Goal: Find specific page/section: Find specific page/section

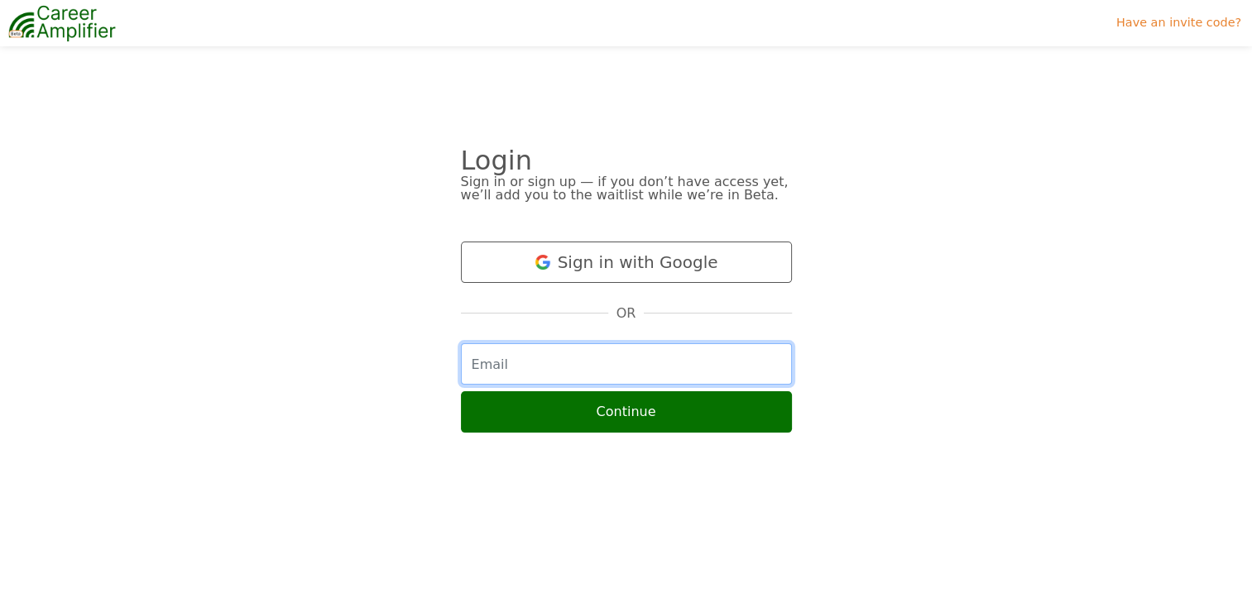
click at [602, 362] on input "email" at bounding box center [626, 363] width 331 height 41
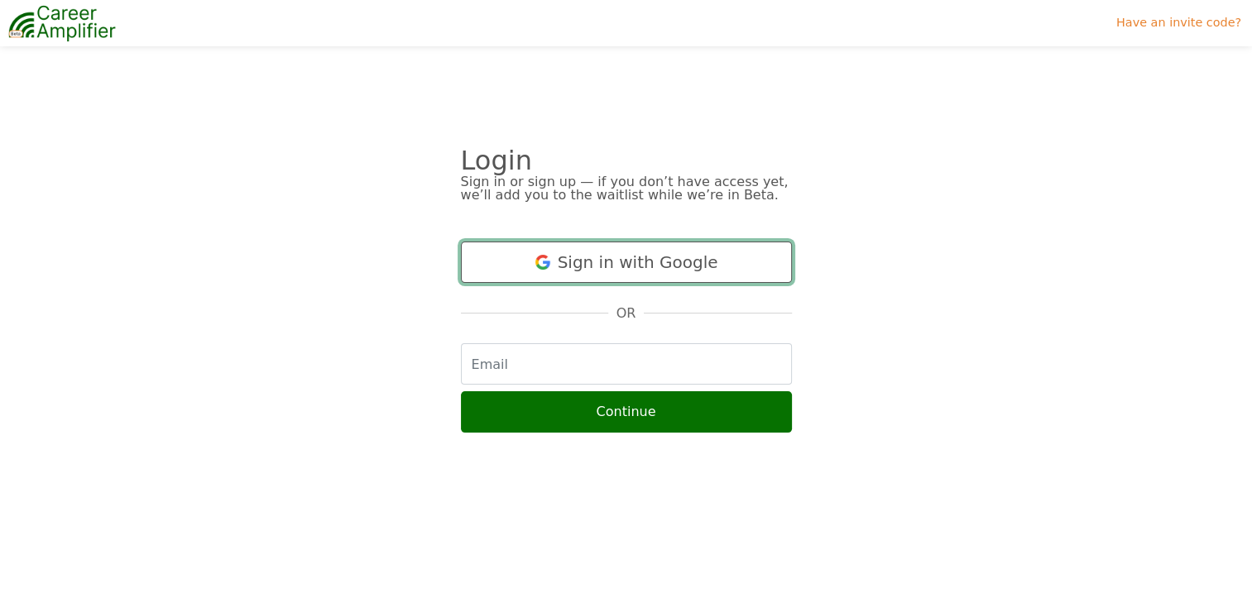
click at [546, 274] on button "Sign in with Google" at bounding box center [626, 262] width 331 height 41
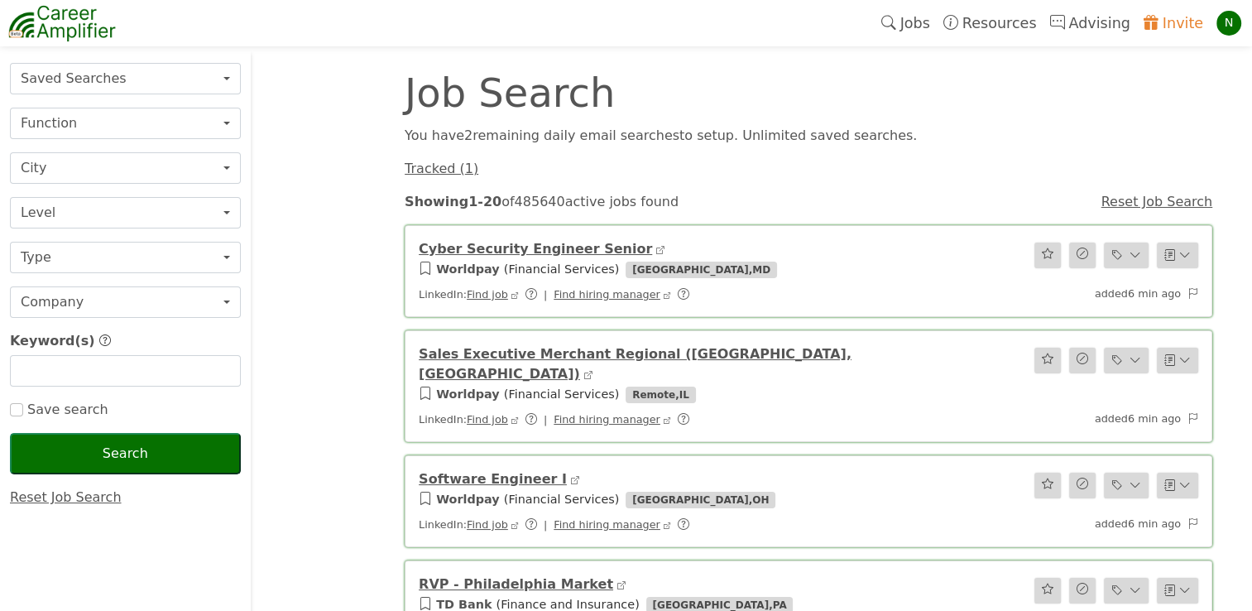
click at [1230, 27] on div "N" at bounding box center [1229, 23] width 25 height 25
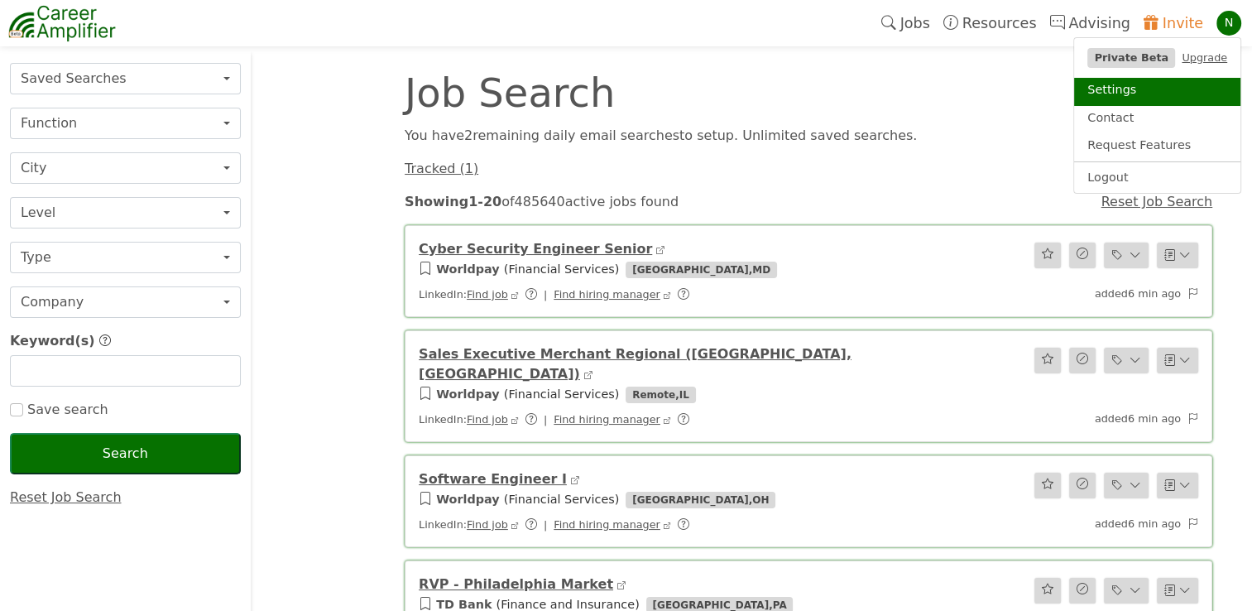
click at [1119, 91] on link "Settings" at bounding box center [1157, 92] width 166 height 28
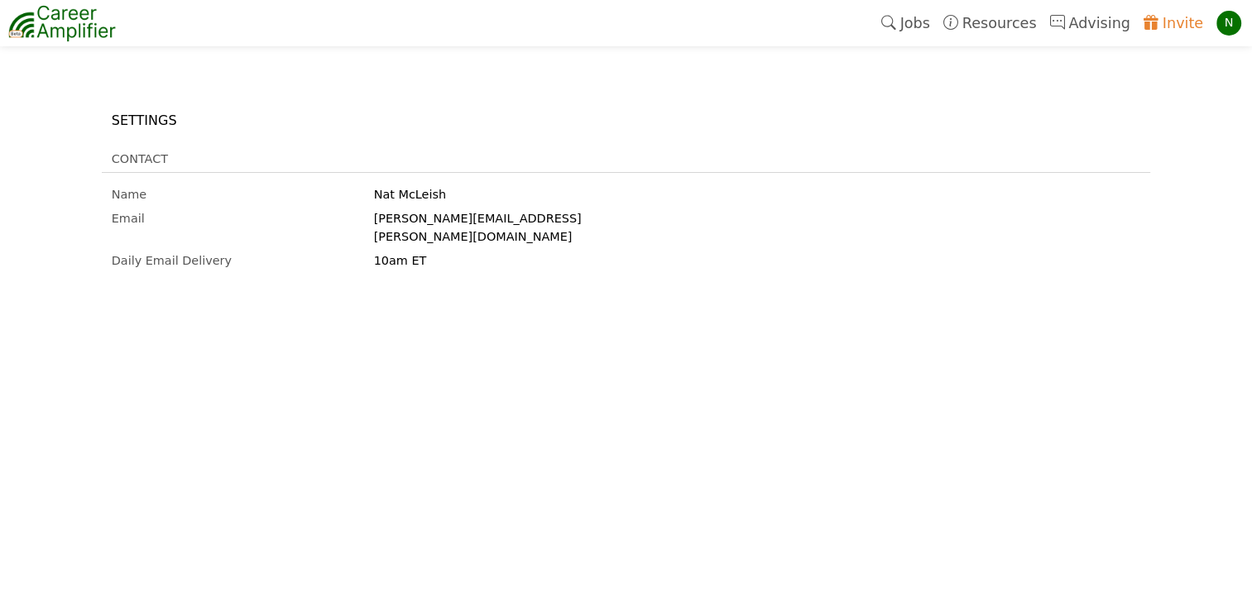
click at [1224, 17] on div "N" at bounding box center [1229, 23] width 25 height 25
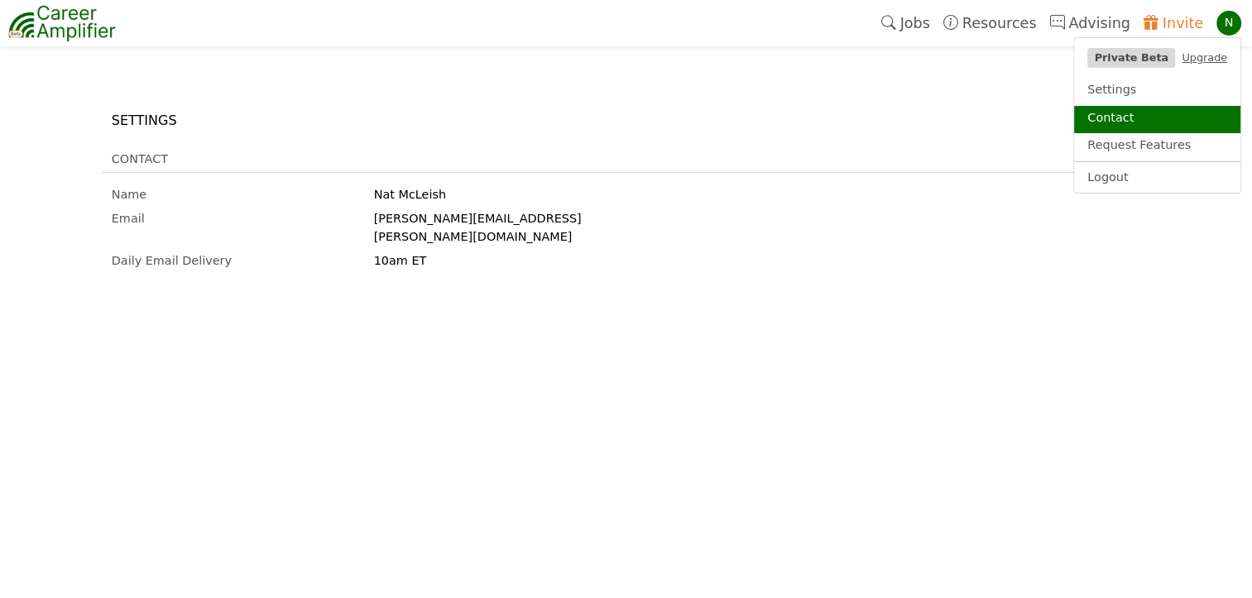
click at [1132, 111] on link "Contact" at bounding box center [1157, 120] width 166 height 28
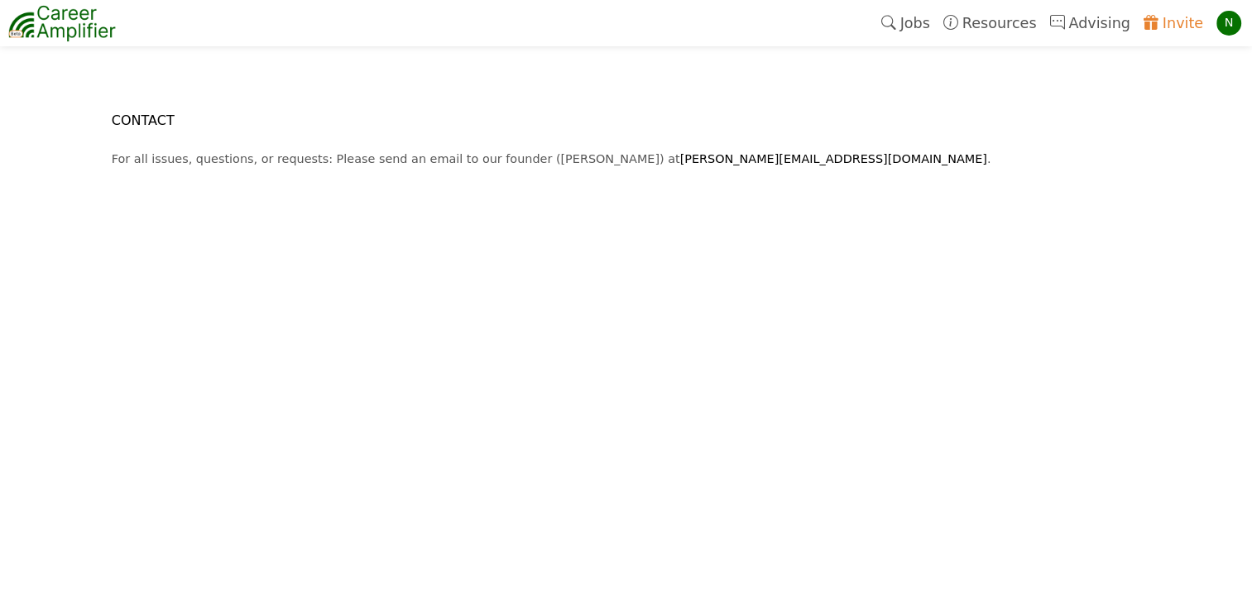
click at [79, 28] on img at bounding box center [62, 22] width 108 height 41
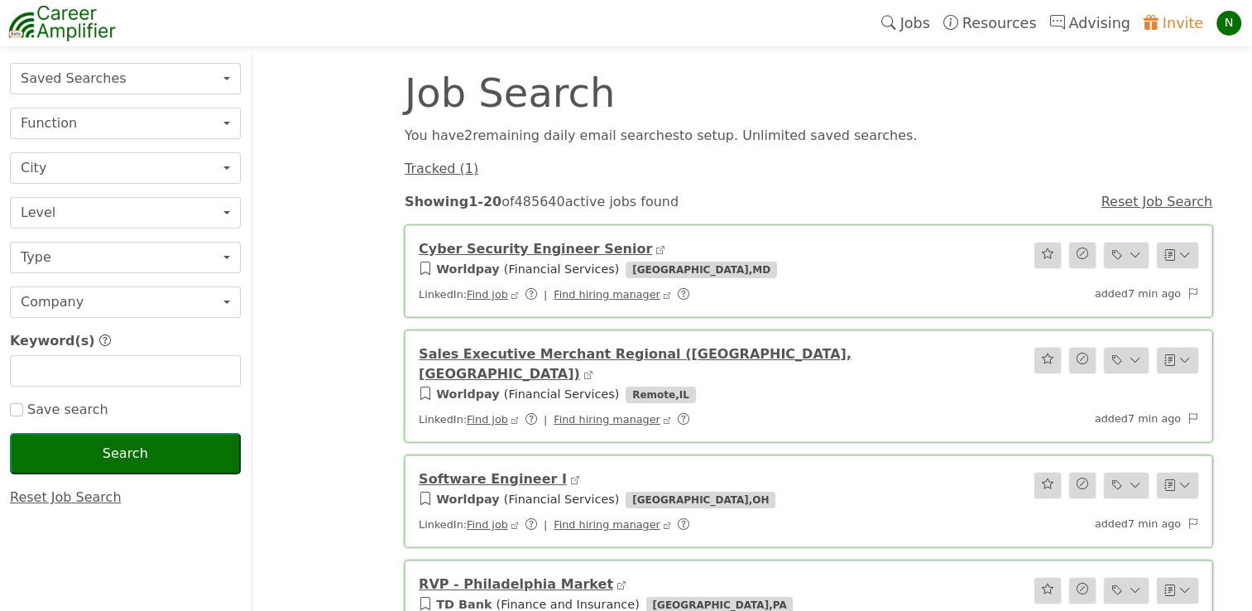
scroll to position [109, 0]
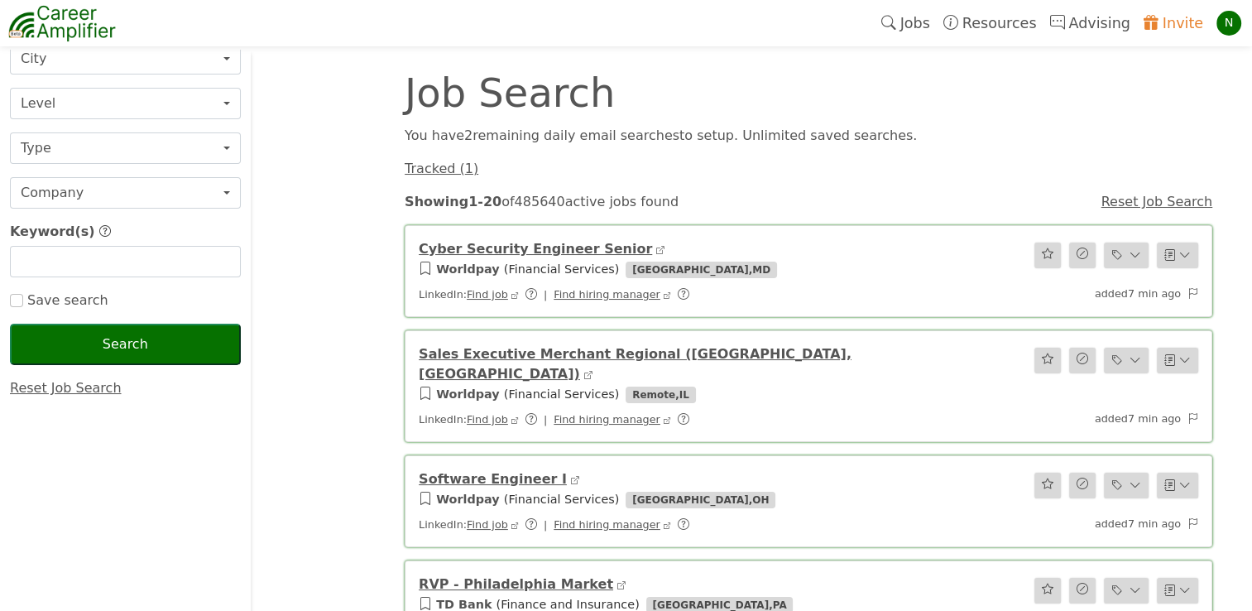
click at [66, 396] on div "Reset Job Search" at bounding box center [125, 388] width 251 height 20
click at [78, 382] on link "Reset Job Search" at bounding box center [66, 388] width 112 height 16
